Goal: Find specific page/section: Find specific page/section

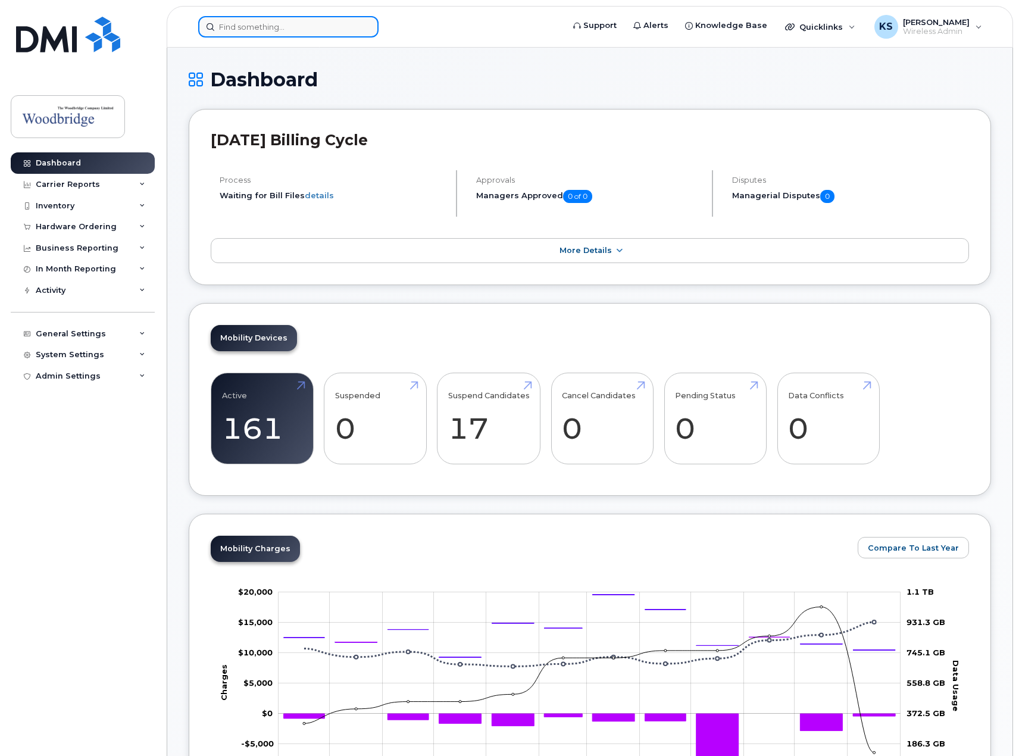
click at [285, 27] on input at bounding box center [288, 26] width 180 height 21
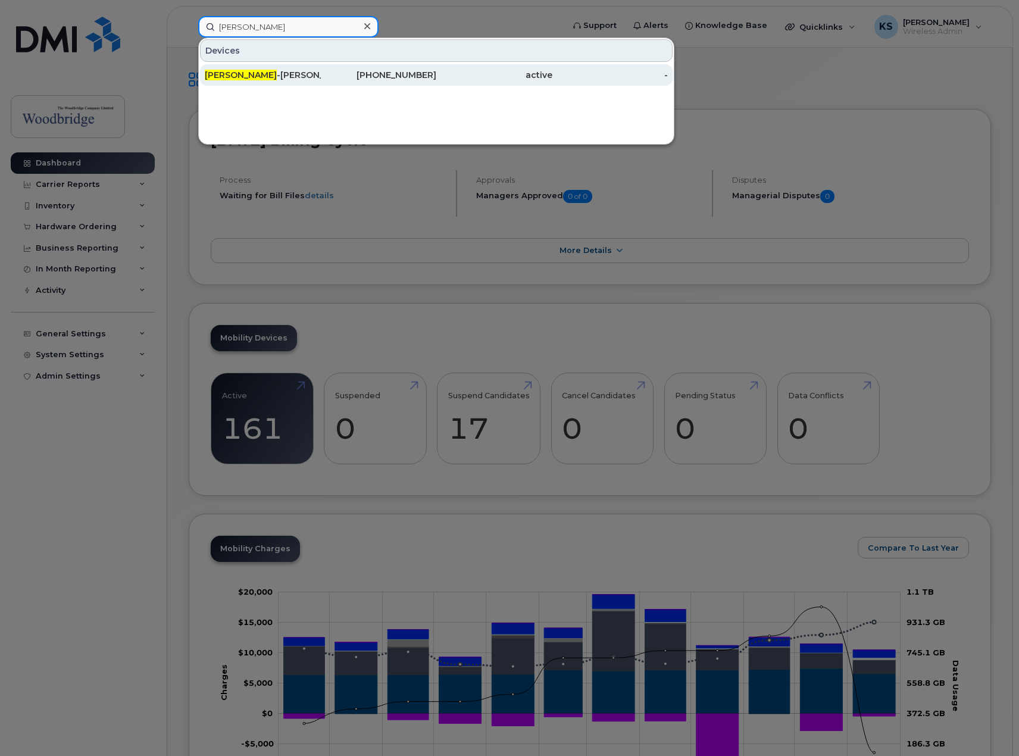
type input "sahil"
click at [321, 82] on div "Sahil -bablani-cell ." at bounding box center [379, 74] width 116 height 21
